Goal: Task Accomplishment & Management: Use online tool/utility

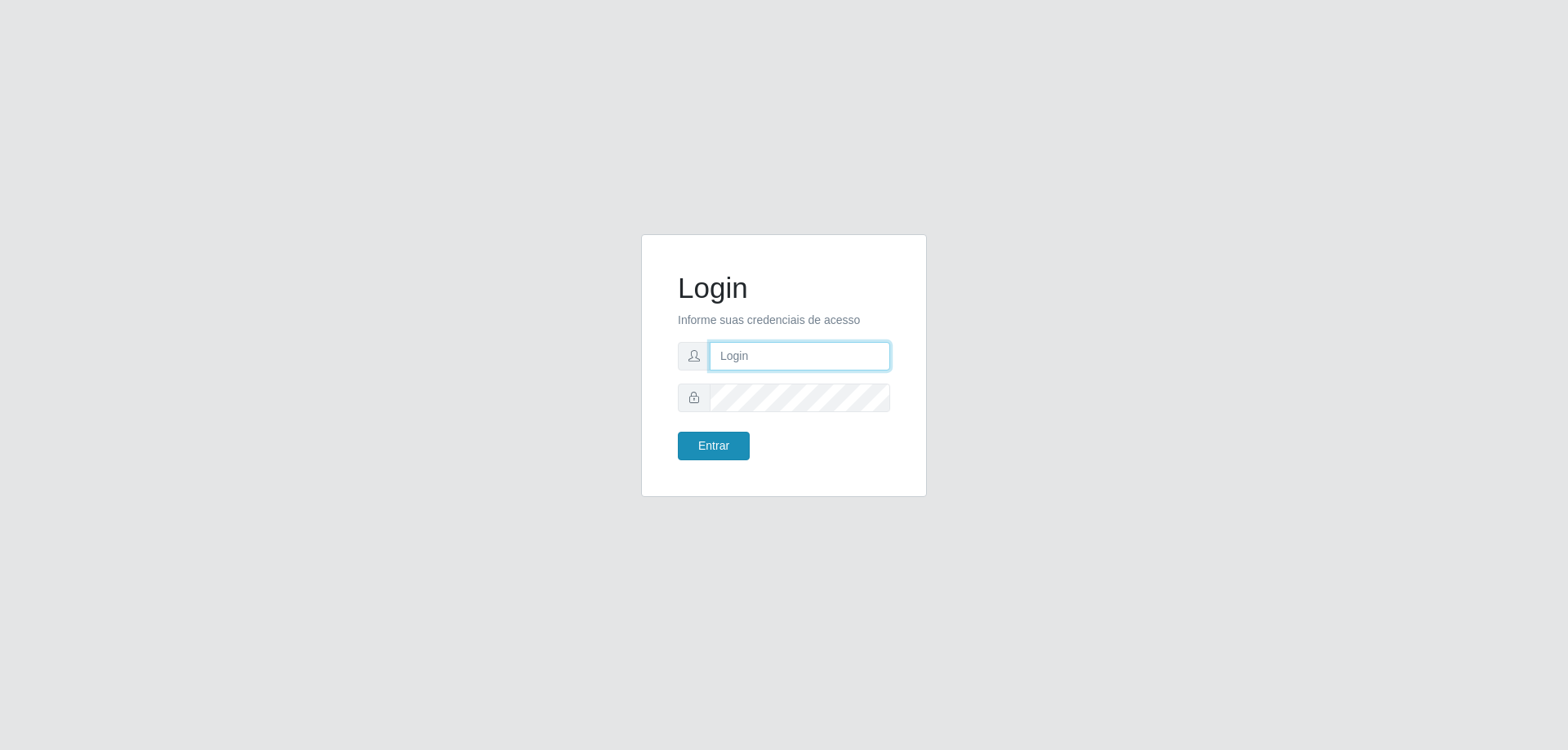
type input "[EMAIL_ADDRESS][DOMAIN_NAME]"
click at [691, 446] on button "Entrar" at bounding box center [714, 446] width 72 height 29
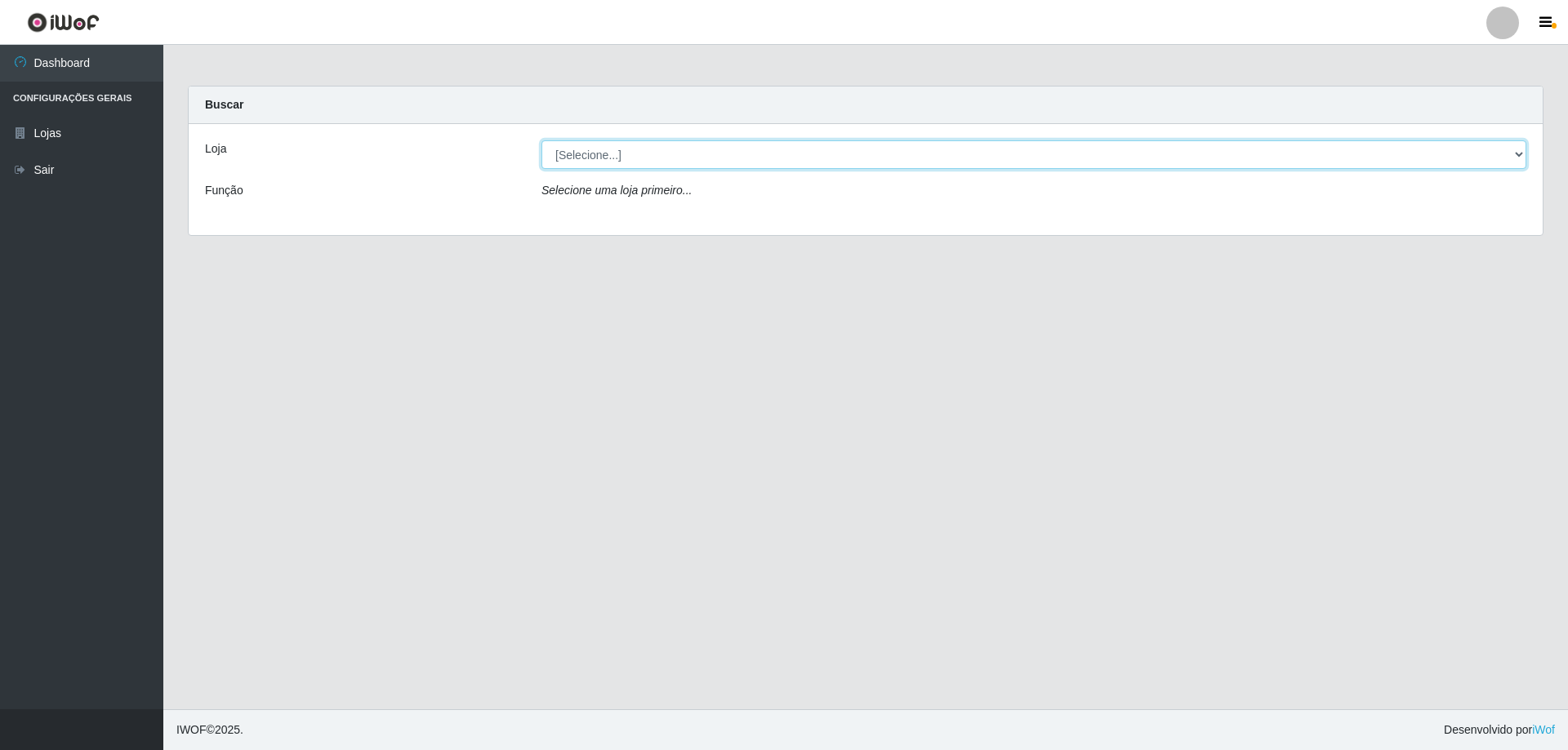
click at [1520, 154] on select "[Selecione...] SuperShow Bis - [GEOGRAPHIC_DATA]" at bounding box center [1033, 154] width 985 height 29
select select "59"
click at [541, 140] on select "[Selecione...] SuperShow Bis - [GEOGRAPHIC_DATA]" at bounding box center [1033, 154] width 985 height 29
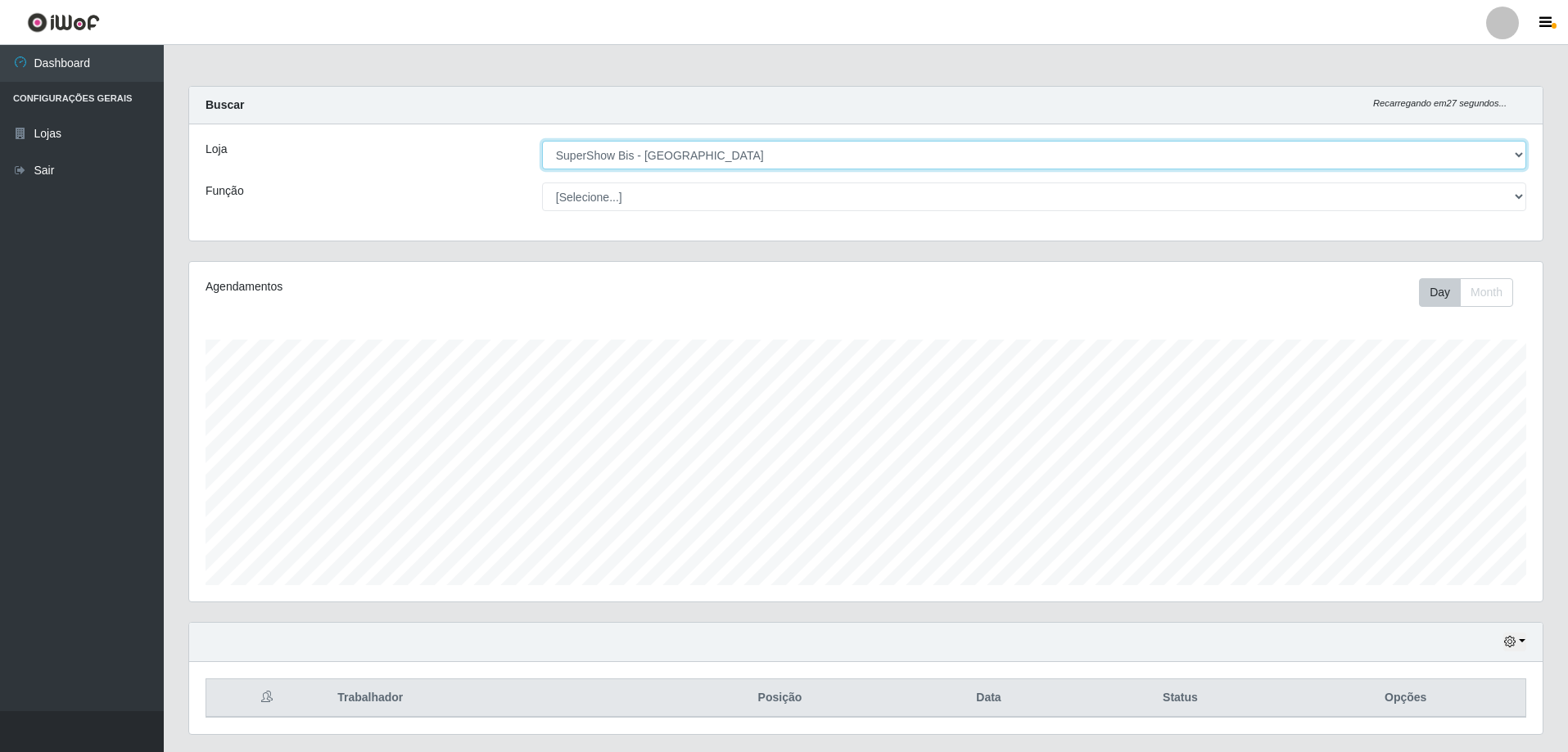
scroll to position [44, 0]
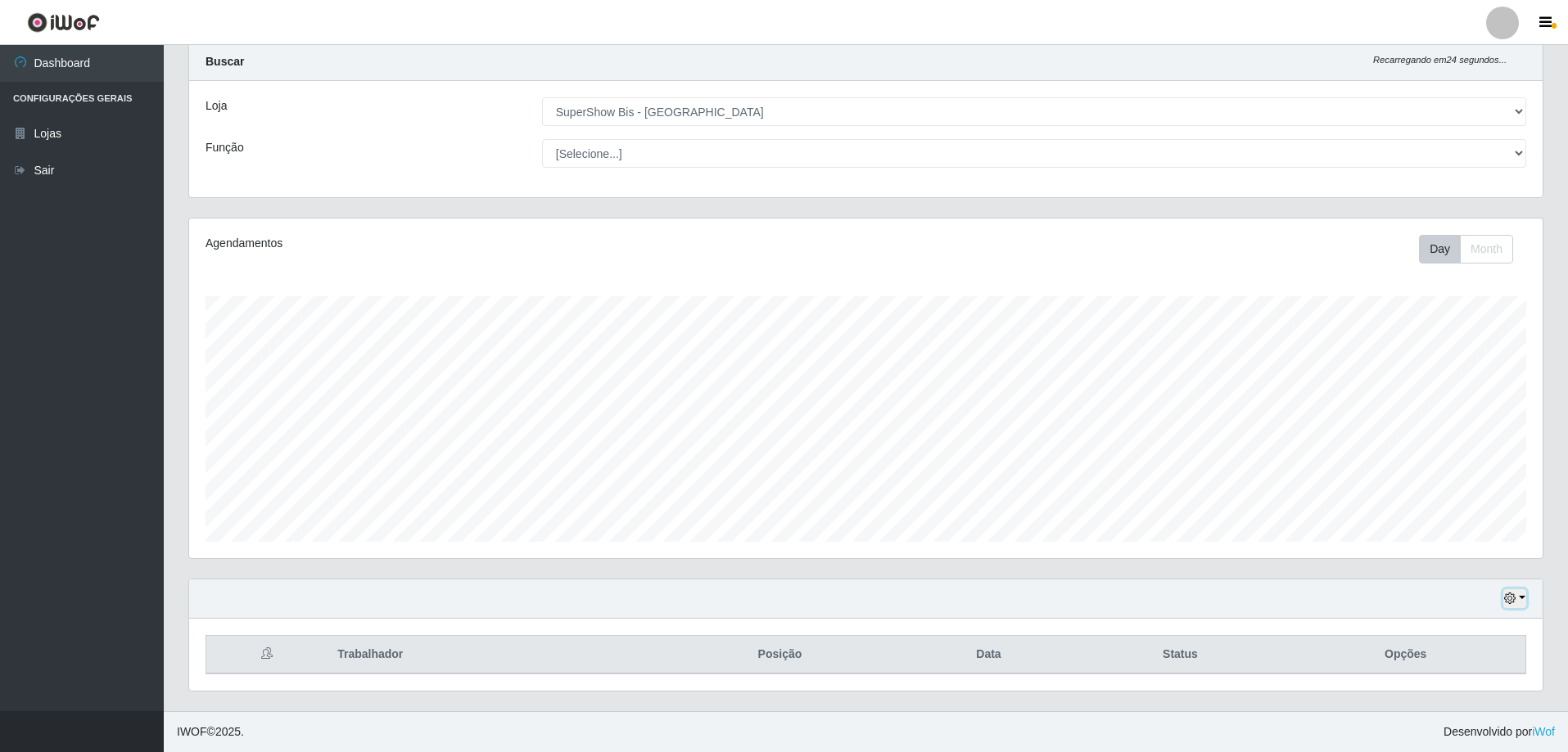
click at [1517, 592] on button "button" at bounding box center [1515, 598] width 23 height 19
click at [1455, 470] on button "1 dia" at bounding box center [1460, 469] width 129 height 35
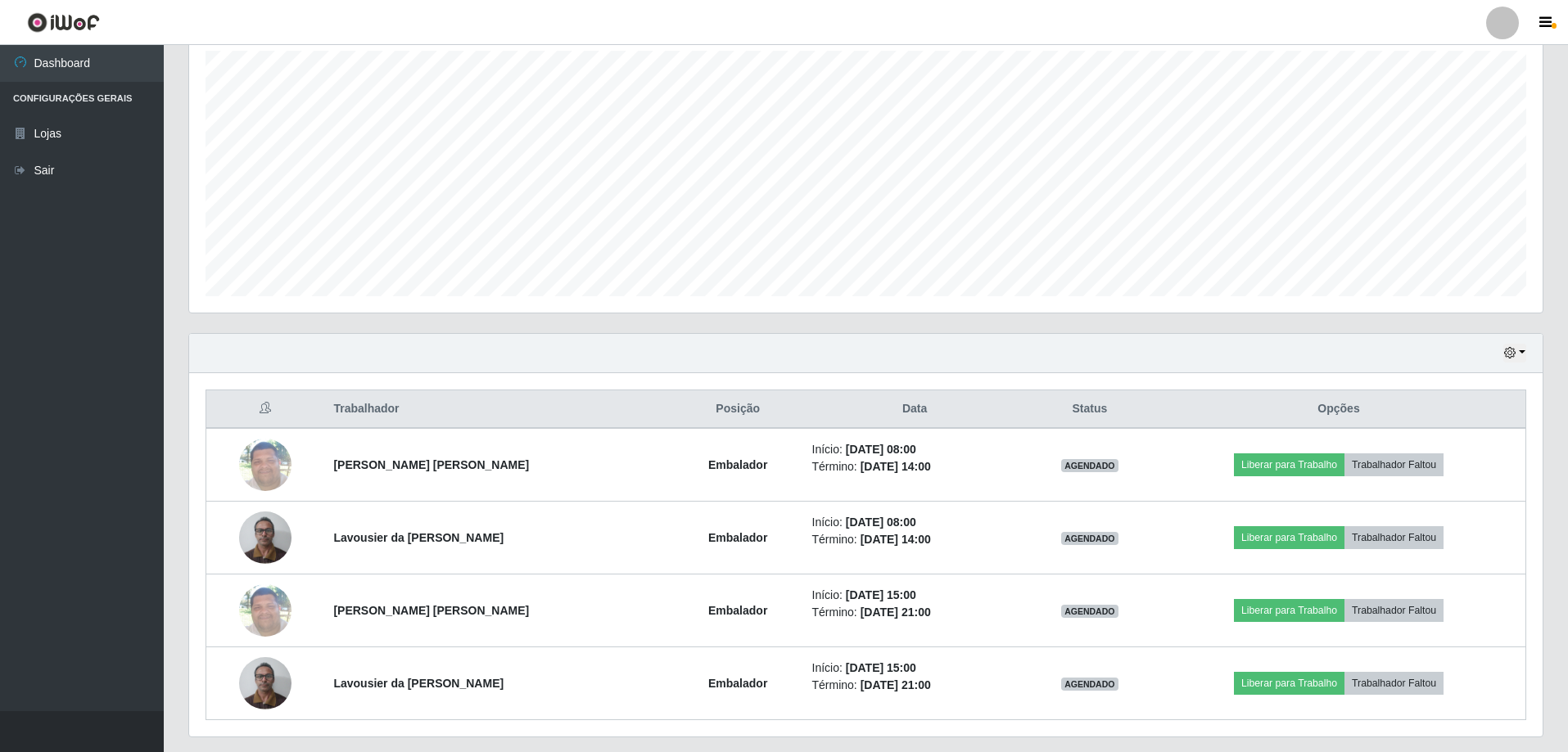
scroll to position [334, 0]
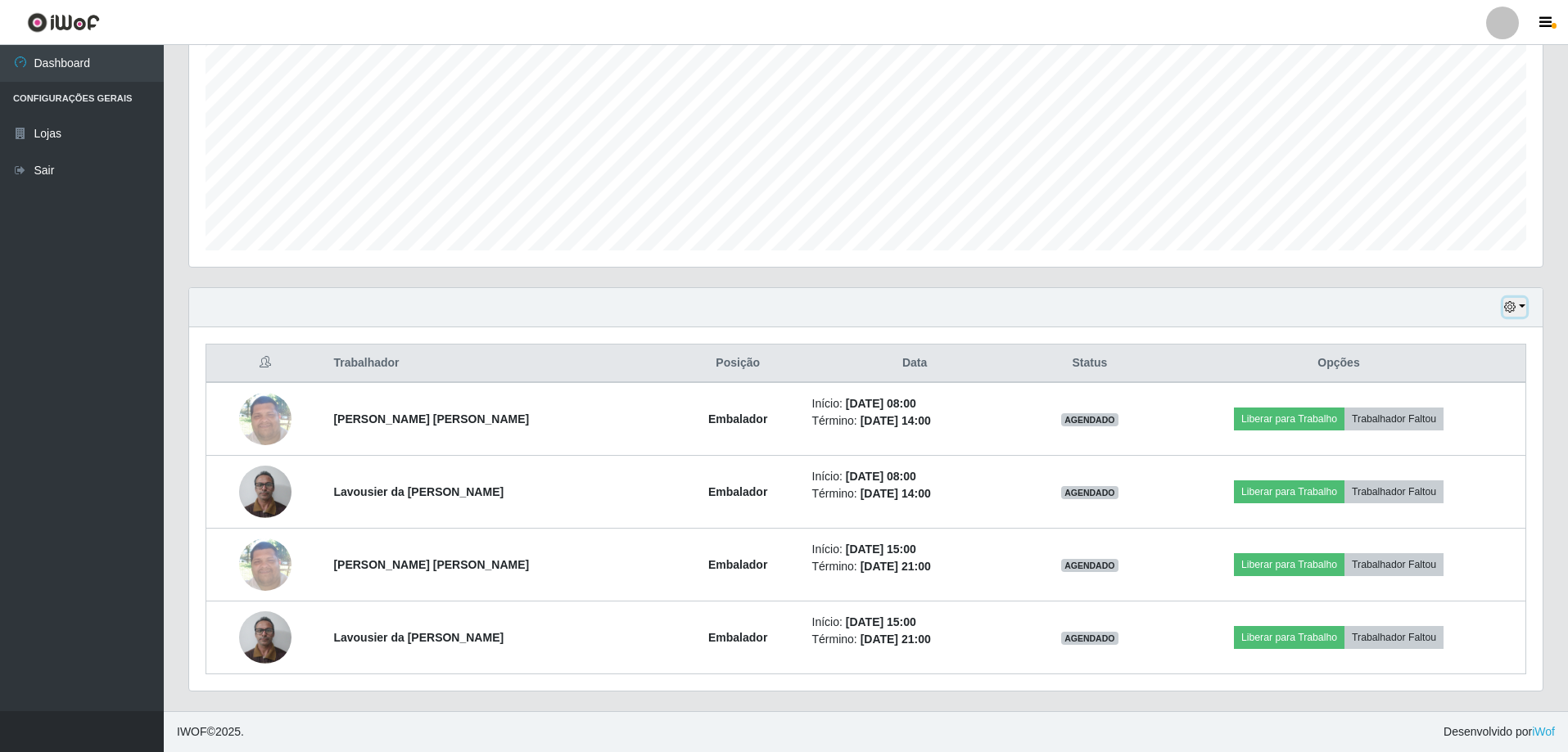
click at [1520, 303] on button "button" at bounding box center [1515, 307] width 23 height 19
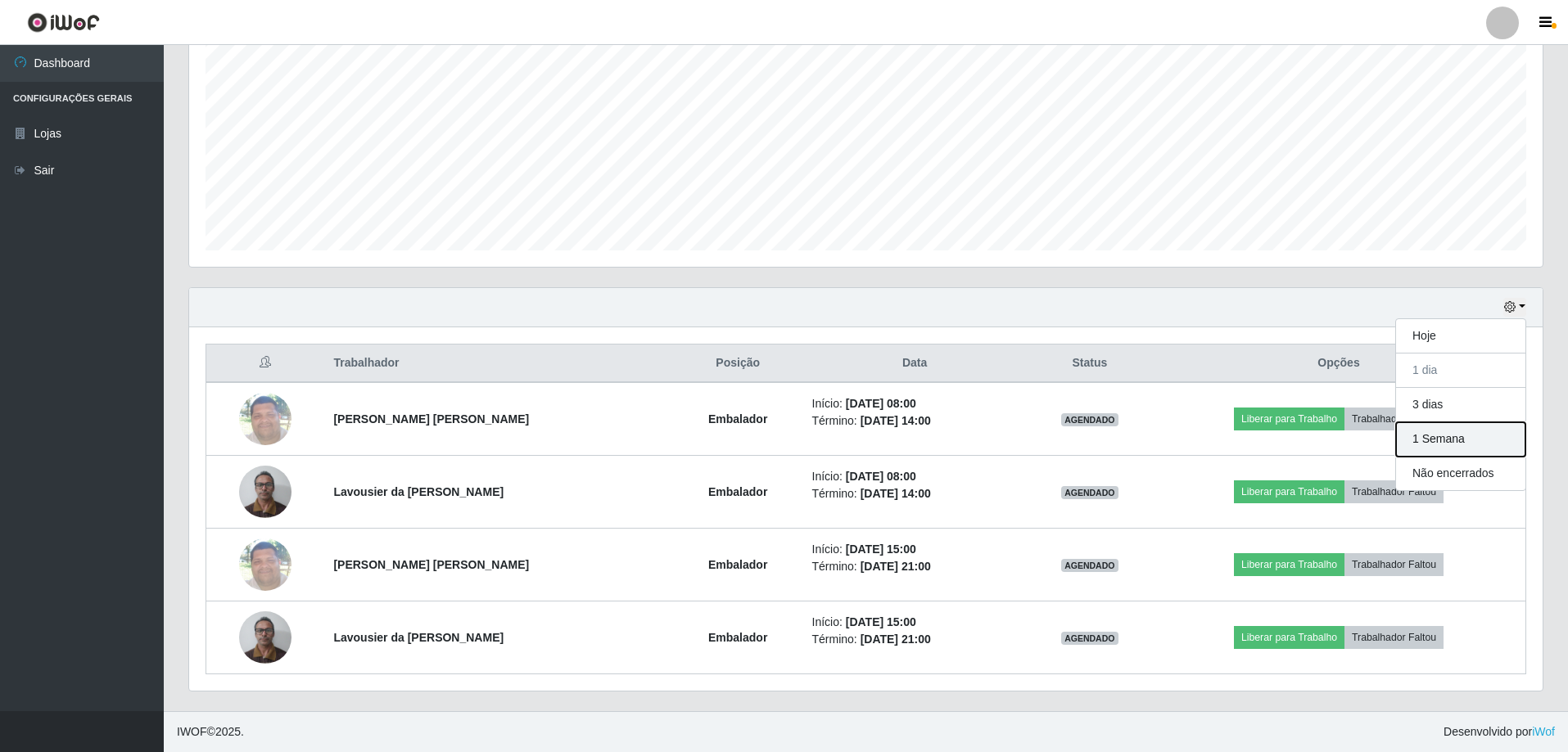
click at [1443, 442] on button "1 Semana" at bounding box center [1460, 440] width 129 height 35
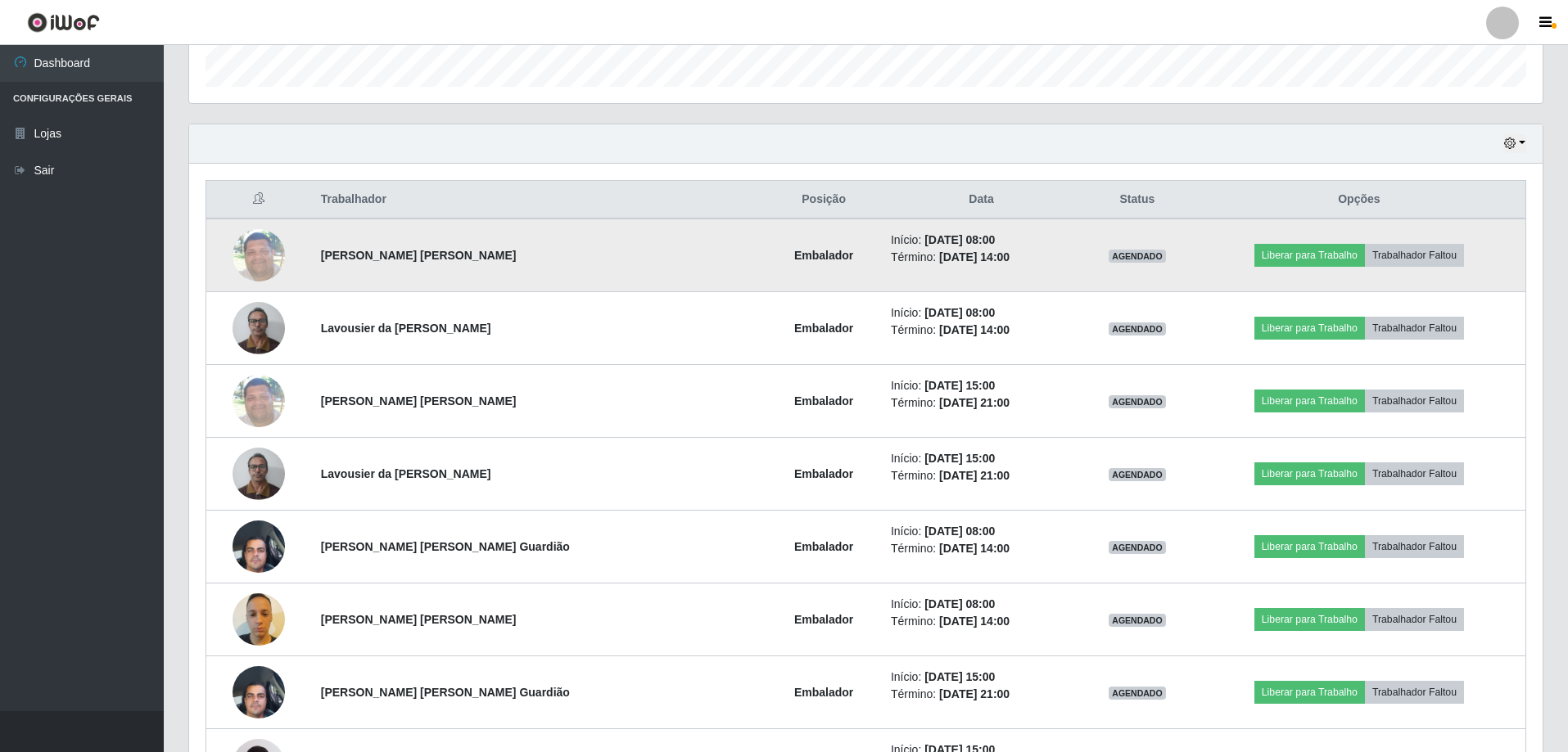
scroll to position [417, 0]
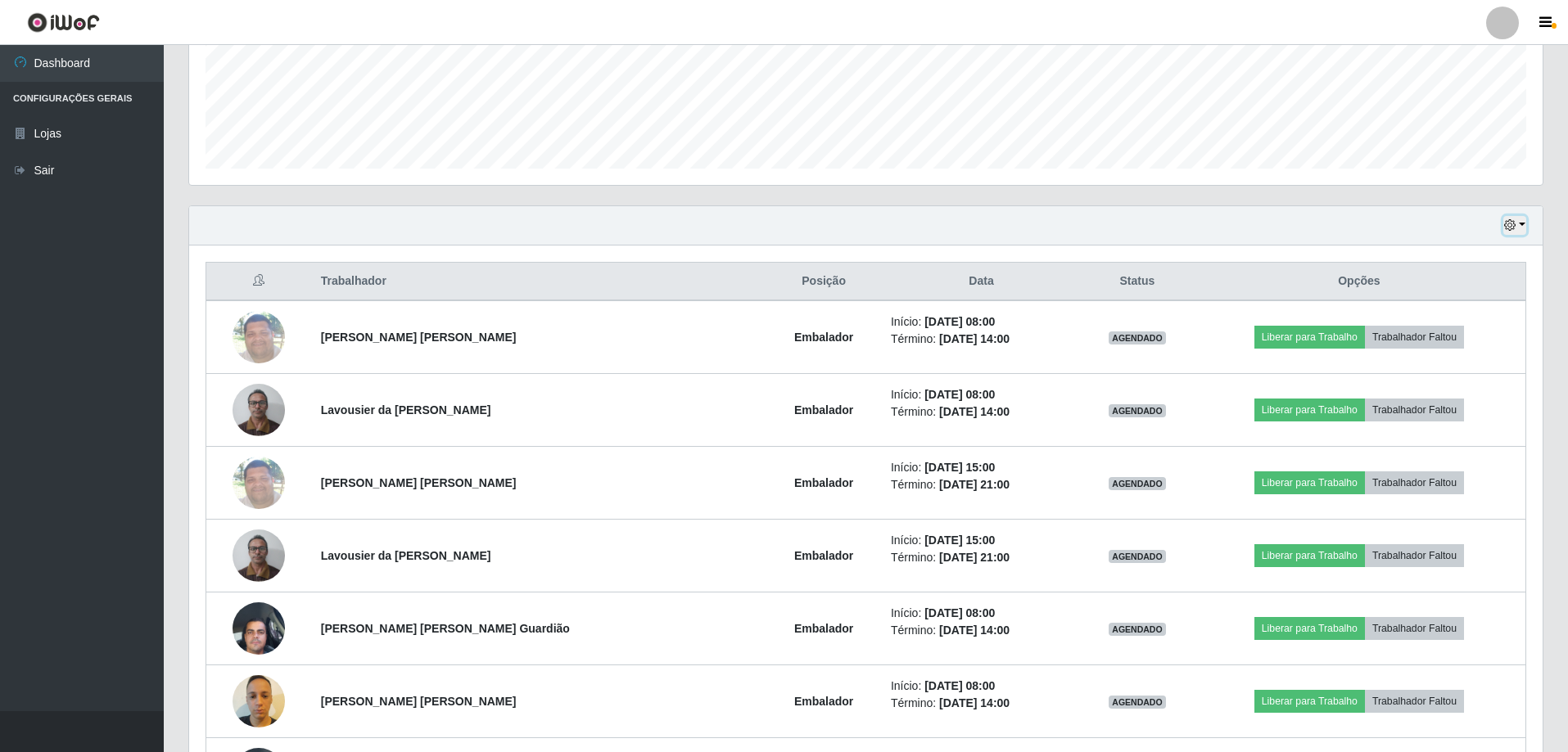
click at [1522, 223] on button "button" at bounding box center [1515, 225] width 23 height 19
click at [1415, 251] on button "Hoje" at bounding box center [1460, 255] width 129 height 35
